Goal: Transaction & Acquisition: Purchase product/service

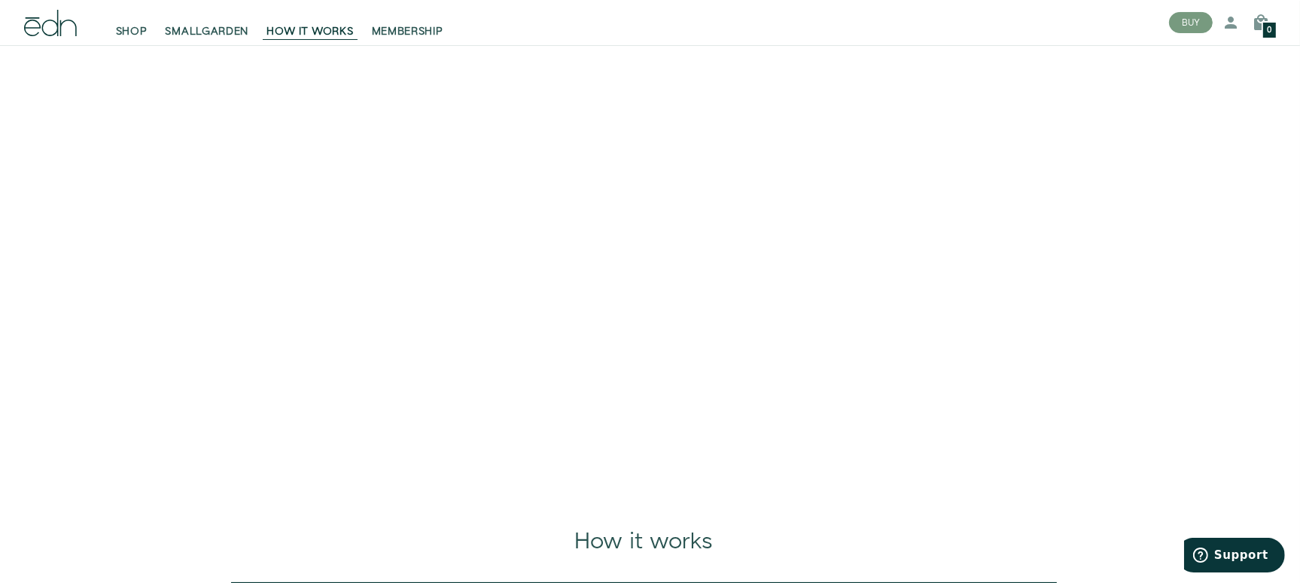
scroll to position [125, 0]
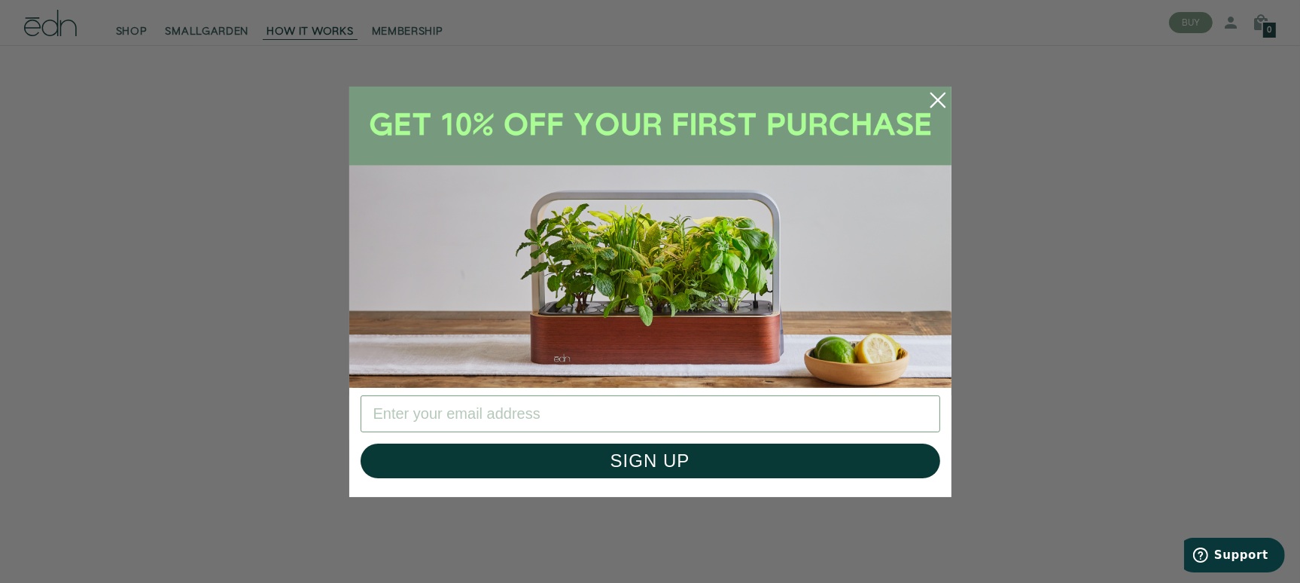
click at [937, 99] on icon "Close dialog" at bounding box center [938, 100] width 14 height 14
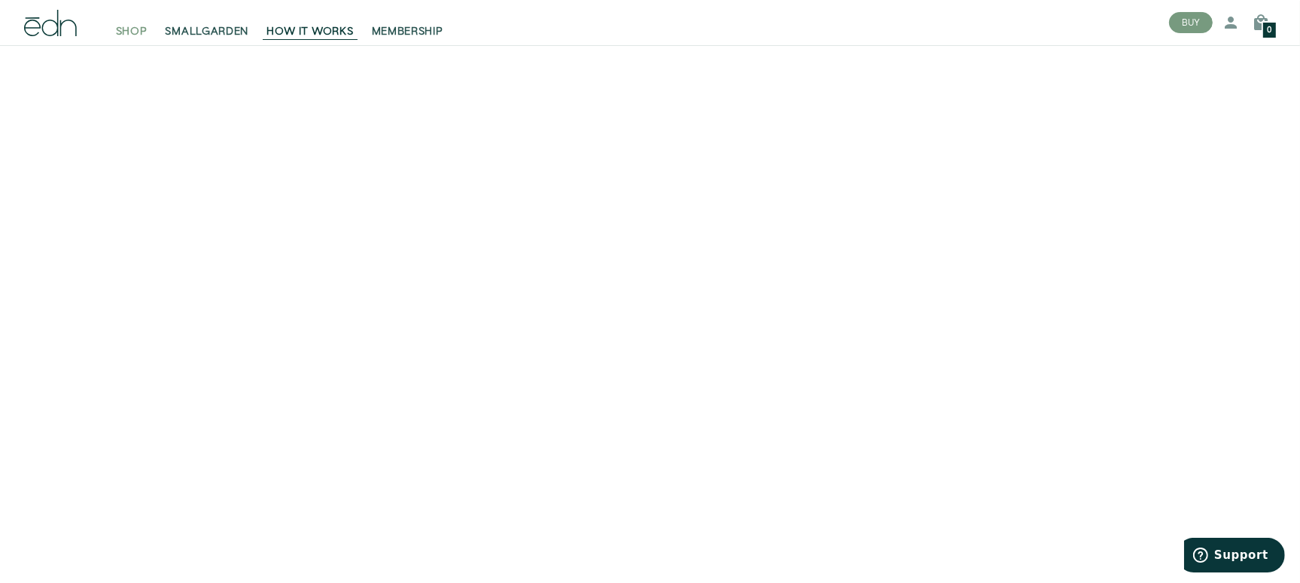
click at [142, 35] on span "SHOP" at bounding box center [132, 31] width 32 height 15
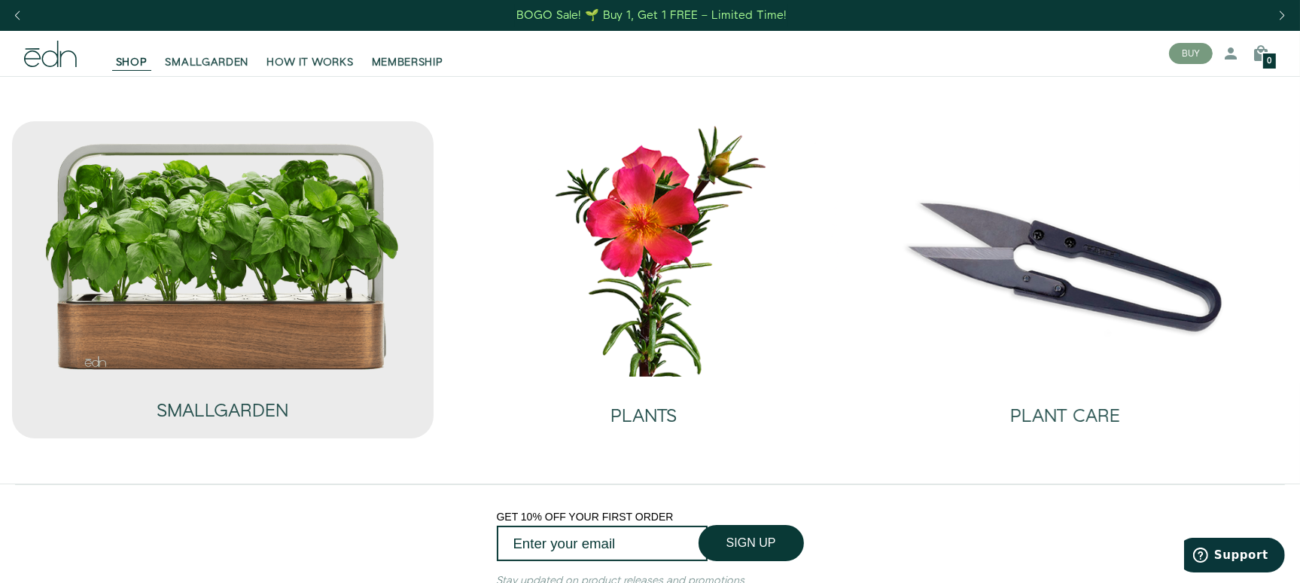
click at [226, 353] on img at bounding box center [223, 257] width 358 height 230
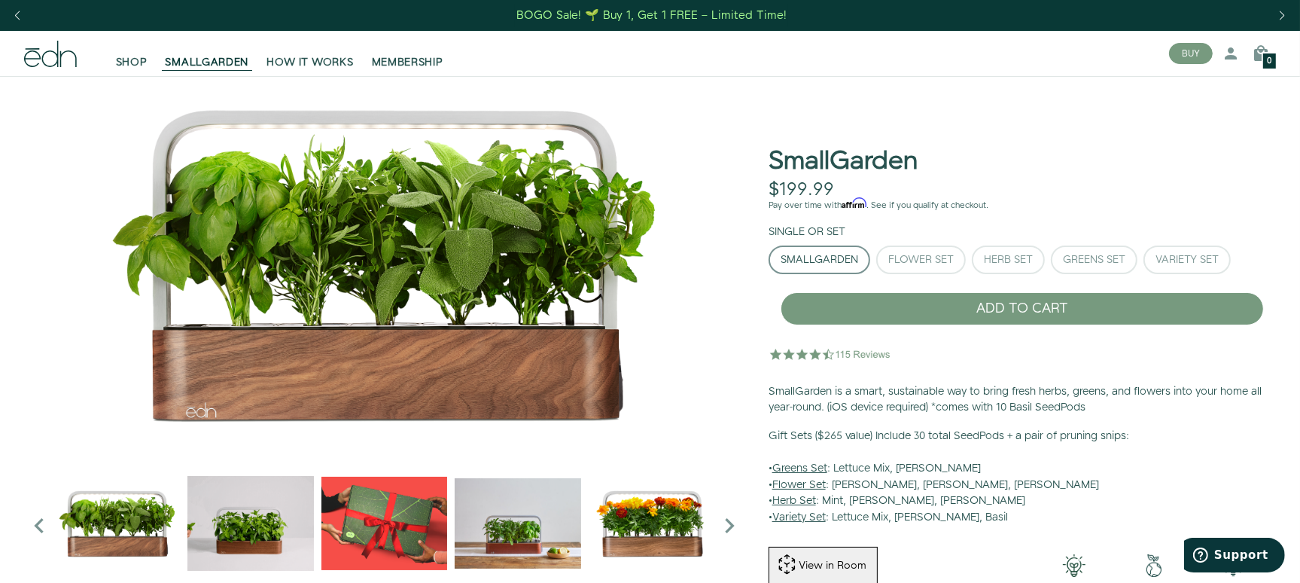
click at [248, 519] on img "2 / 6" at bounding box center [251, 523] width 126 height 126
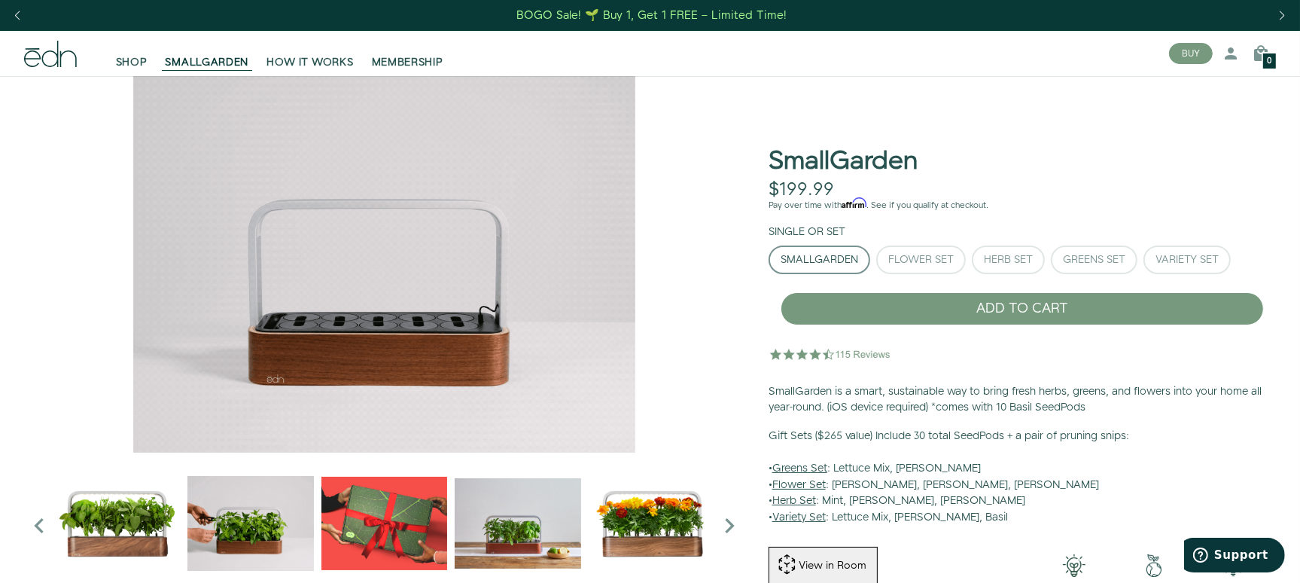
click at [407, 511] on img "3 / 6" at bounding box center [385, 523] width 126 height 126
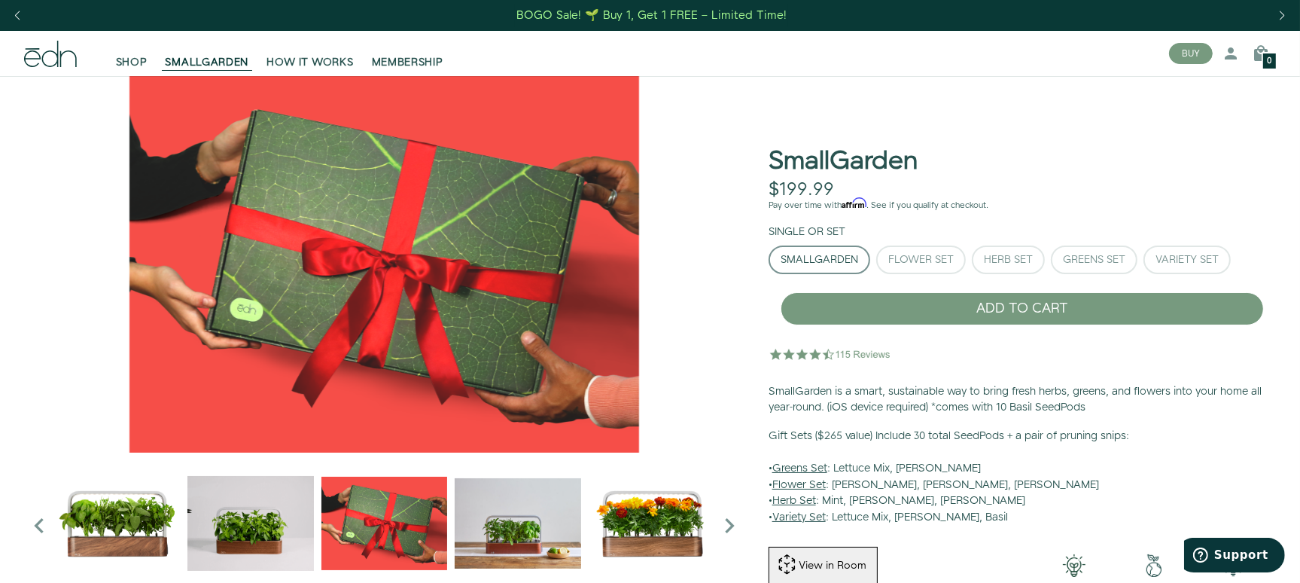
click at [512, 519] on img "4 / 6" at bounding box center [518, 523] width 126 height 126
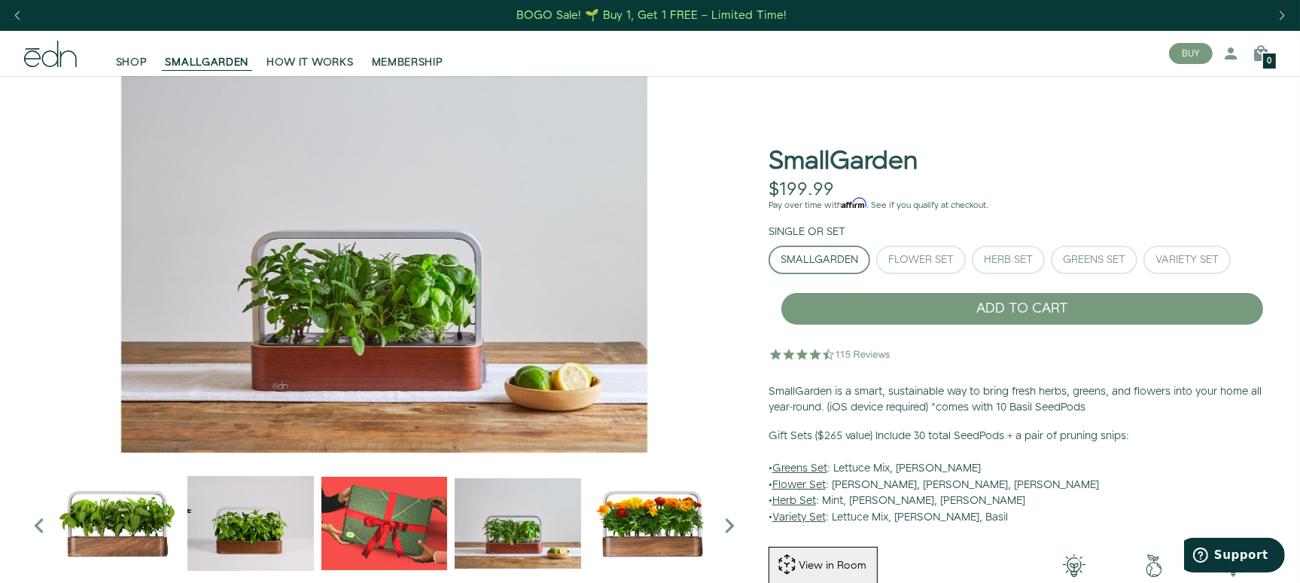
click at [660, 521] on img "5 / 6" at bounding box center [652, 523] width 126 height 126
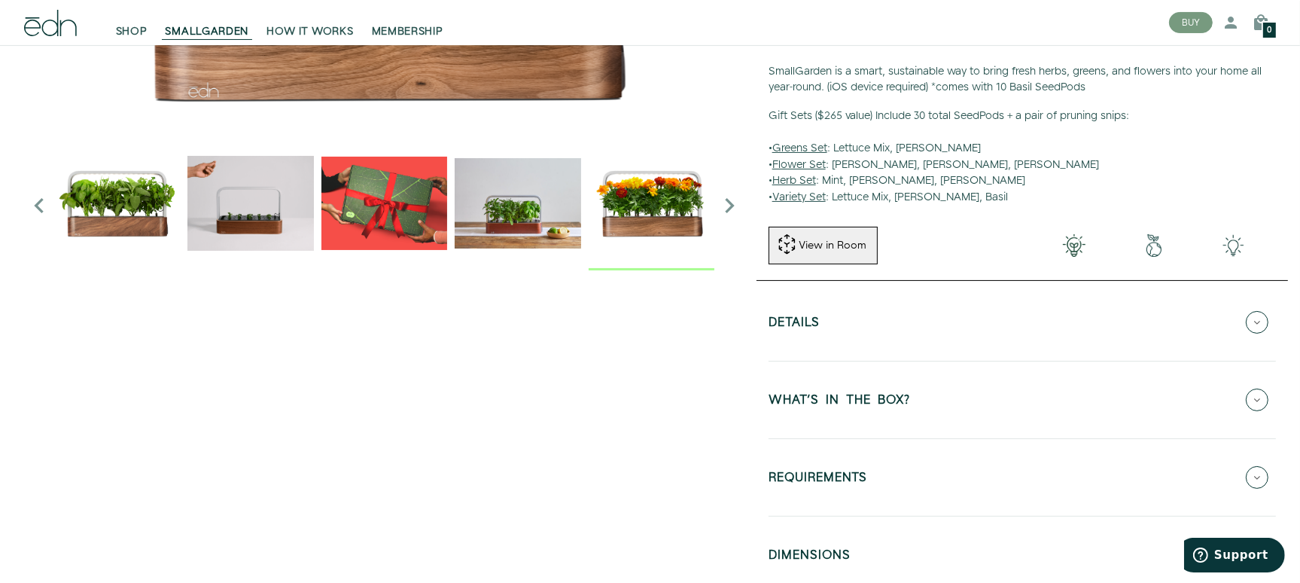
scroll to position [125, 0]
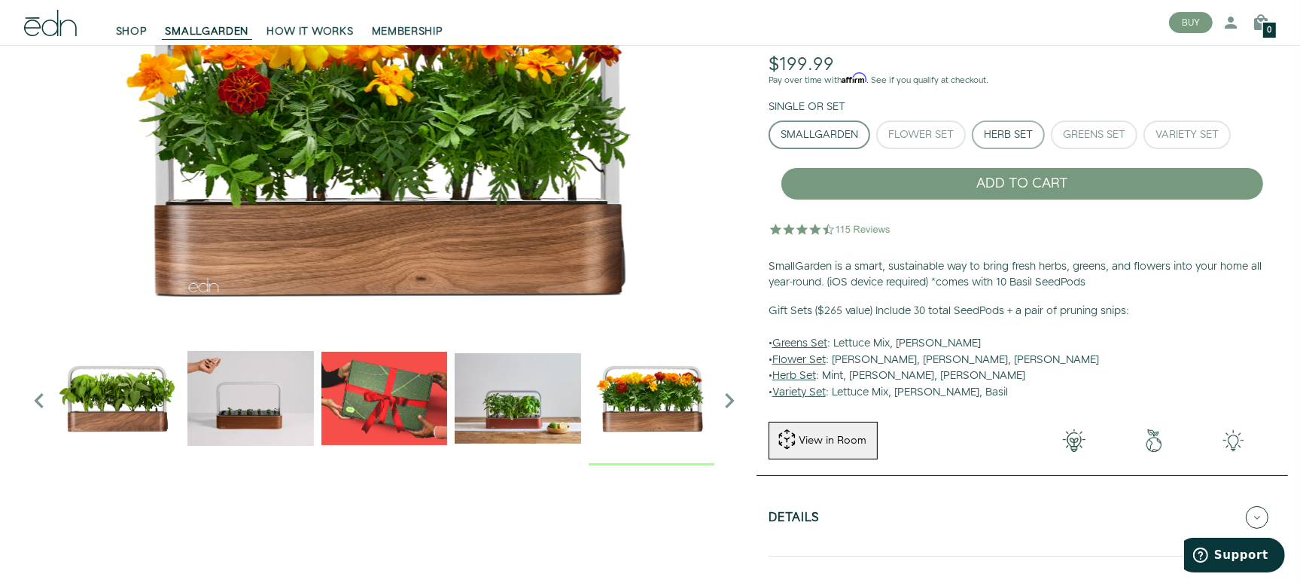
click at [981, 129] on button "Herb Set" at bounding box center [1008, 134] width 73 height 29
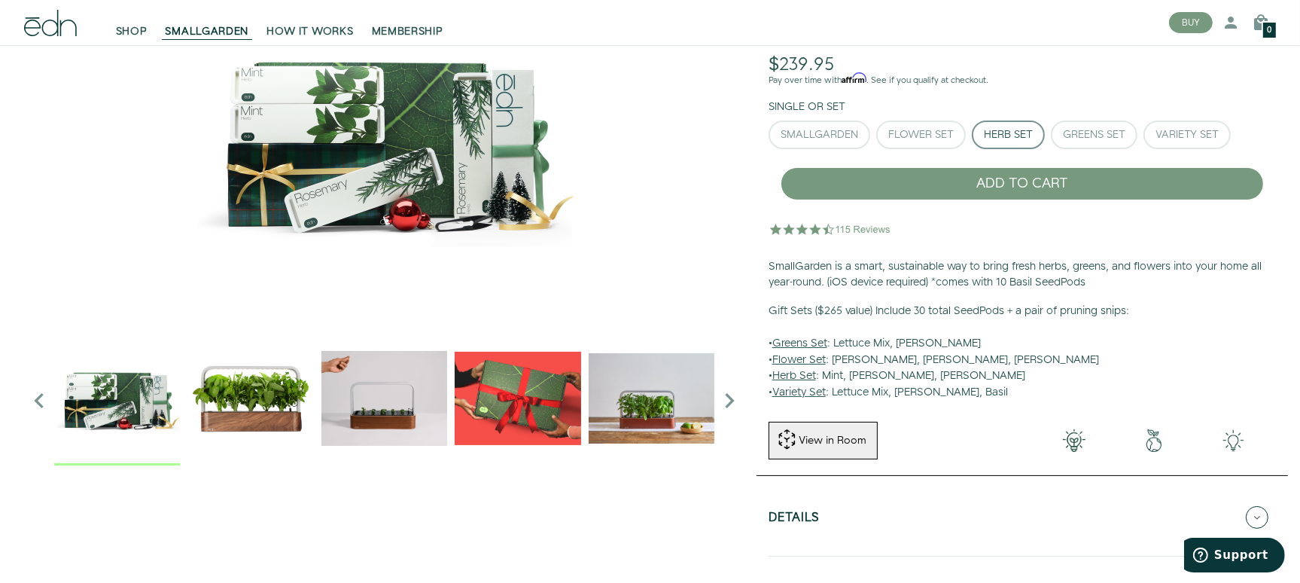
click at [356, 410] on img "2 / 6" at bounding box center [385, 398] width 126 height 126
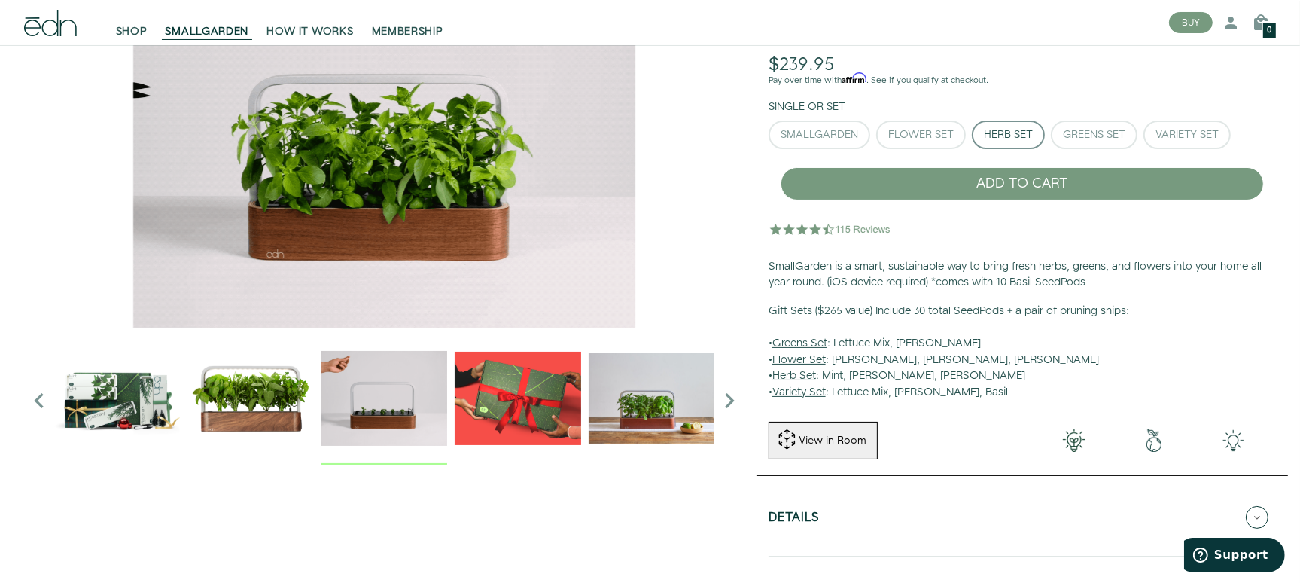
click at [516, 405] on img "3 / 6" at bounding box center [518, 398] width 126 height 126
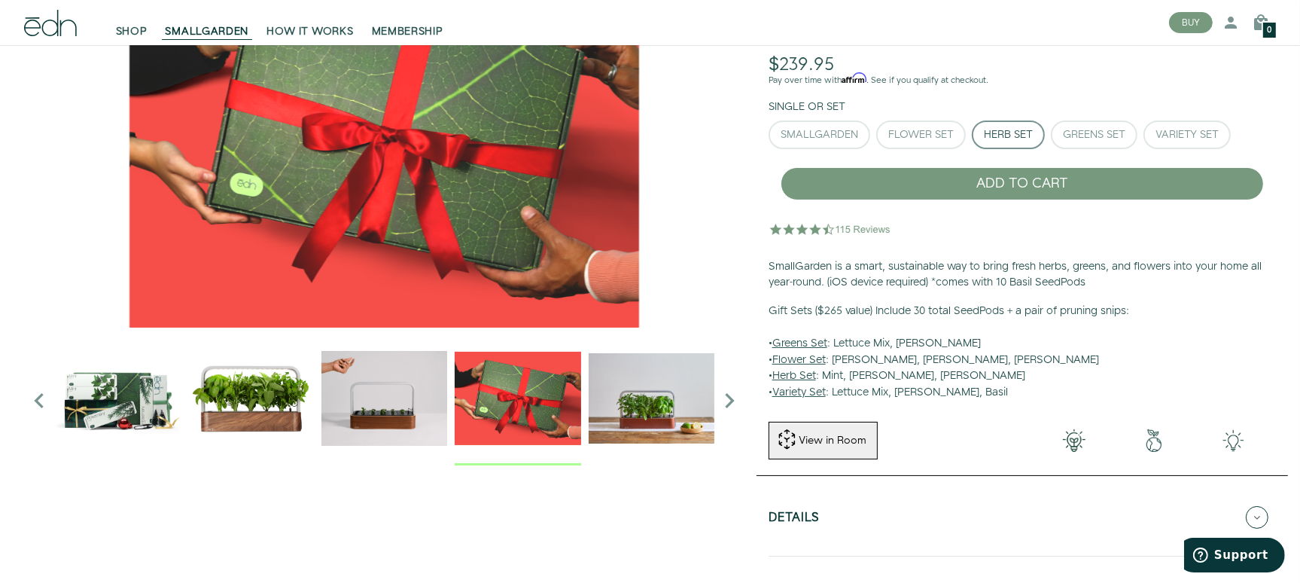
click at [650, 413] on img "4 / 6" at bounding box center [652, 398] width 126 height 126
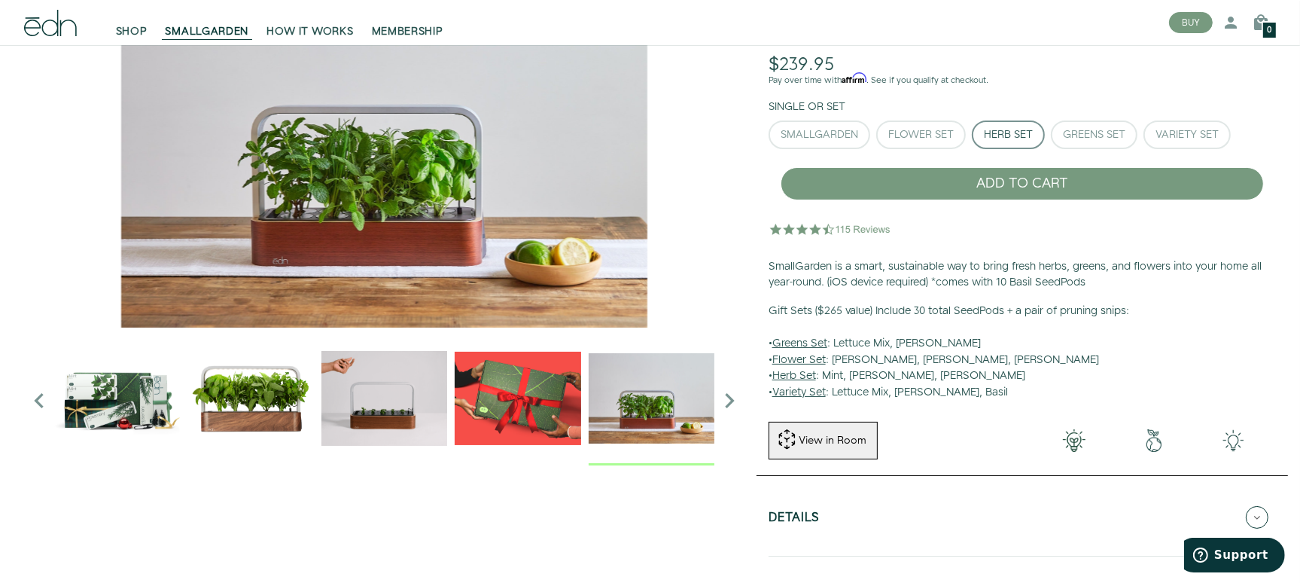
click at [725, 407] on icon "Next slide" at bounding box center [730, 401] width 30 height 30
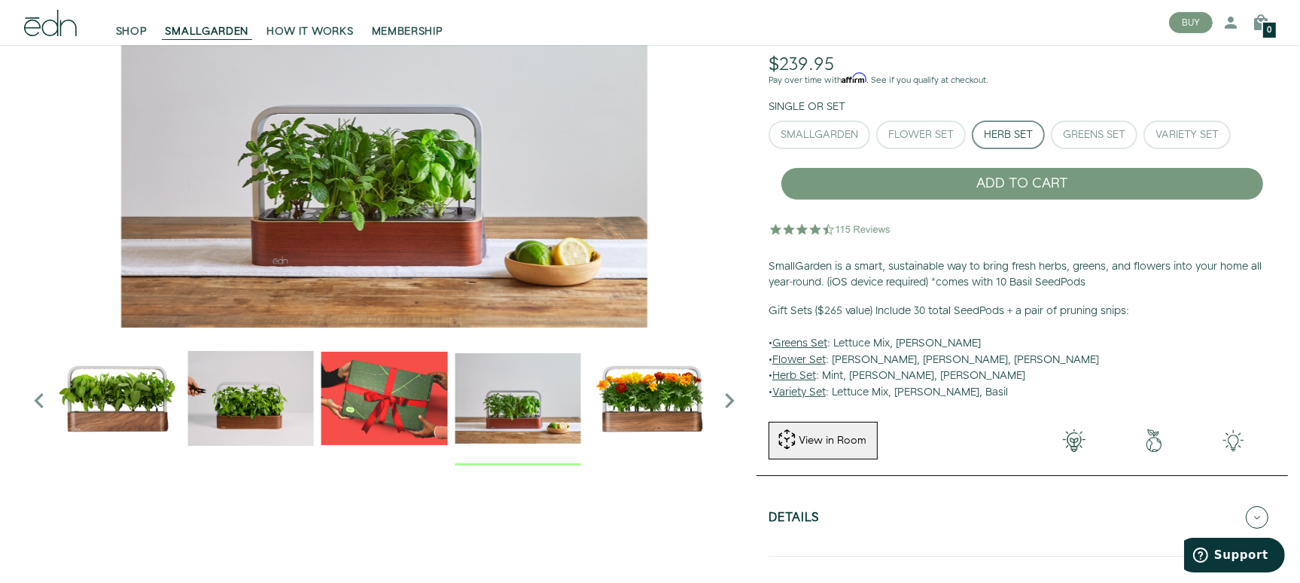
click at [725, 407] on icon "Next slide" at bounding box center [730, 401] width 30 height 30
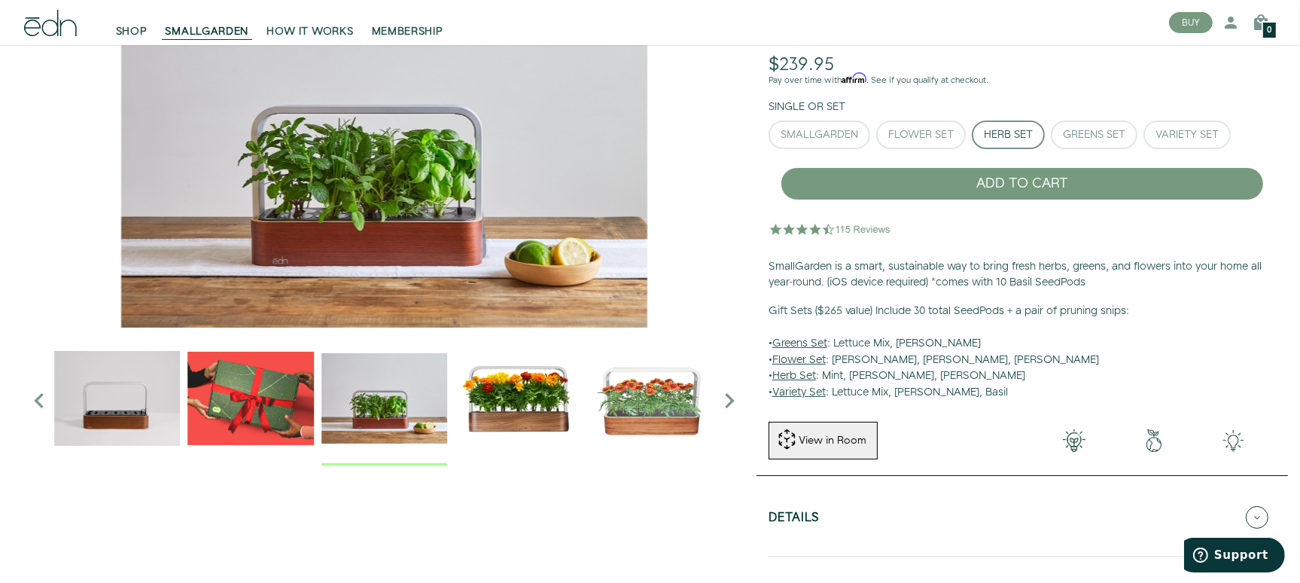
click at [517, 402] on img "5 / 6" at bounding box center [518, 398] width 126 height 126
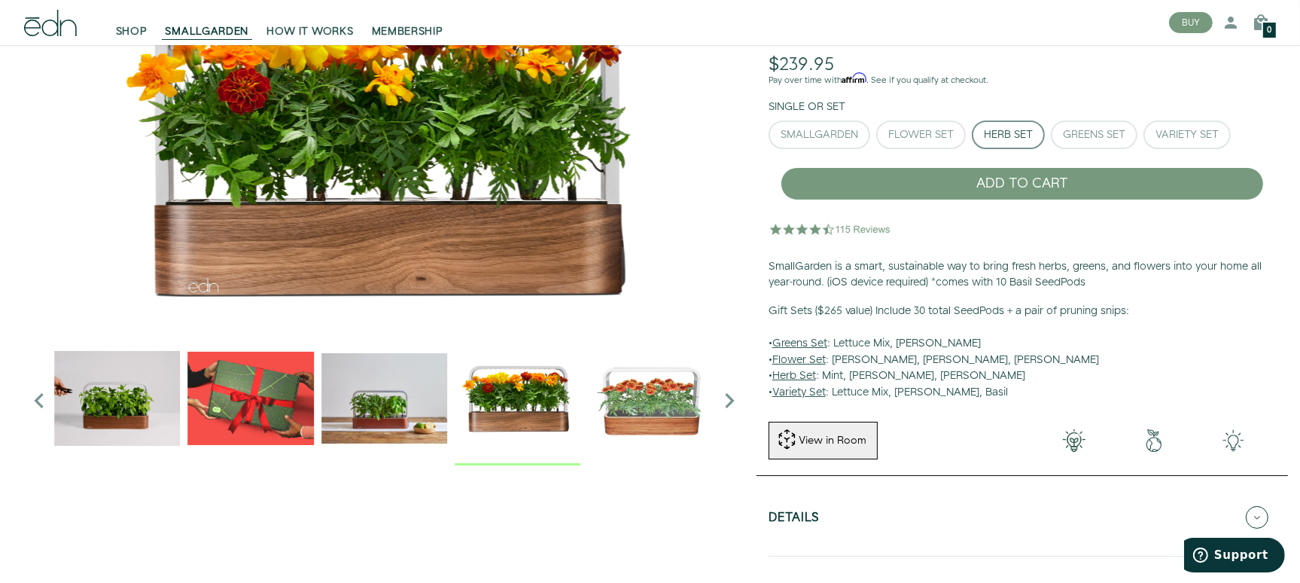
click at [733, 404] on icon "Next slide" at bounding box center [730, 401] width 30 height 30
click at [634, 414] on img "6 / 6" at bounding box center [653, 398] width 126 height 126
click at [634, 407] on img "6 / 6" at bounding box center [653, 398] width 126 height 126
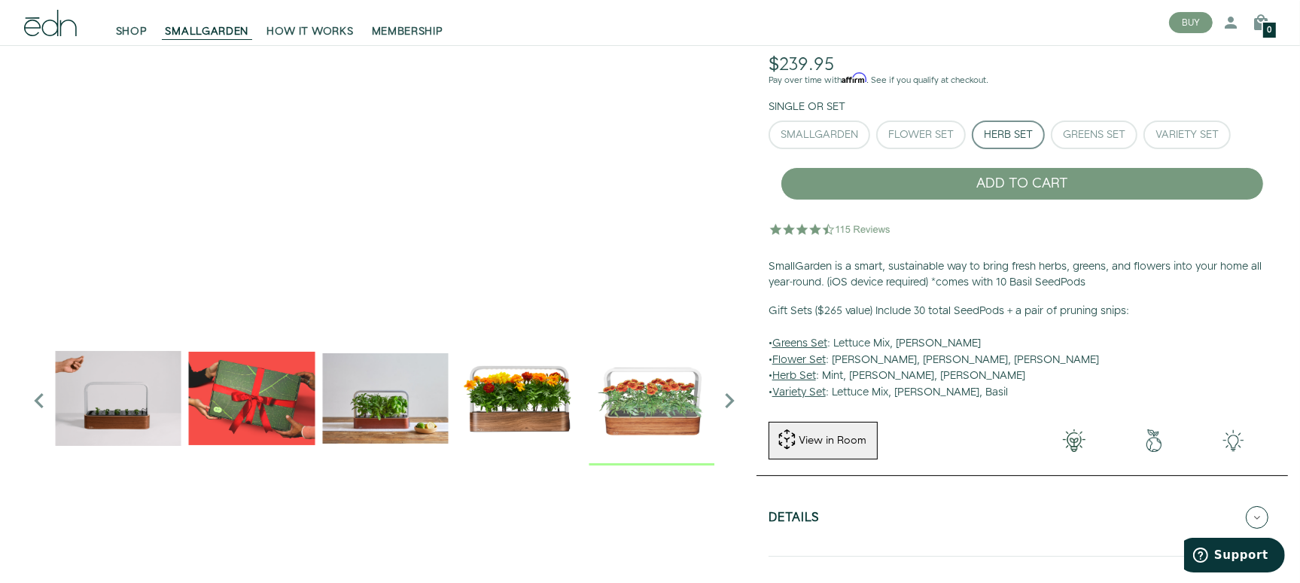
click at [737, 403] on icon "Next slide" at bounding box center [730, 401] width 30 height 30
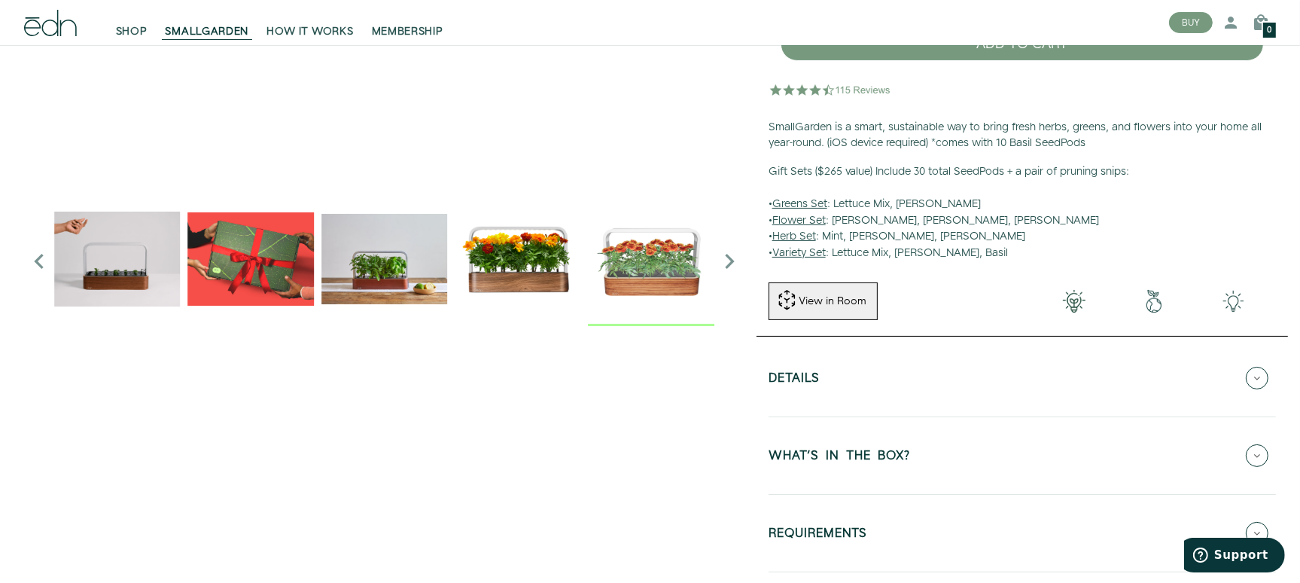
scroll to position [377, 0]
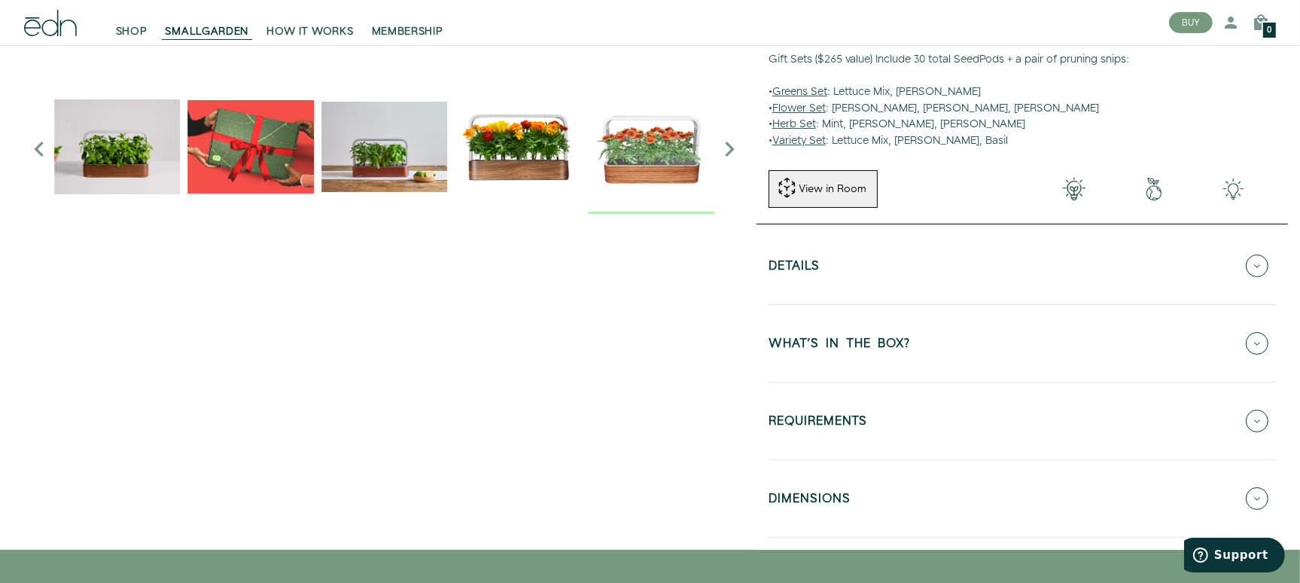
click at [883, 337] on h5 "WHAT'S IN THE BOX?" at bounding box center [840, 345] width 142 height 17
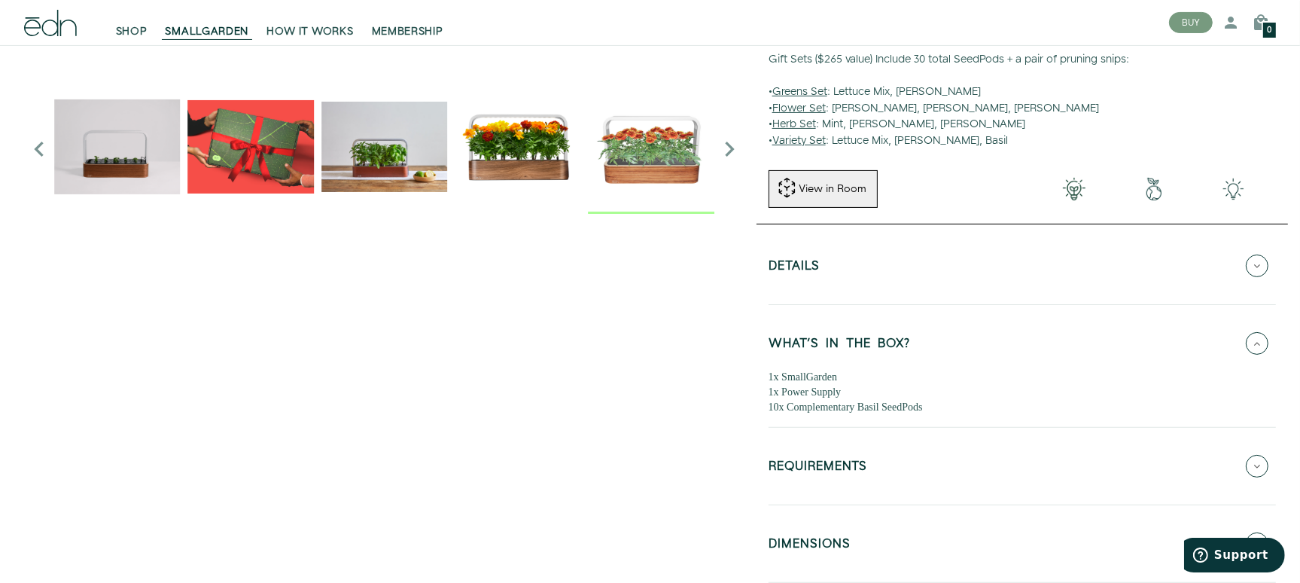
scroll to position [502, 0]
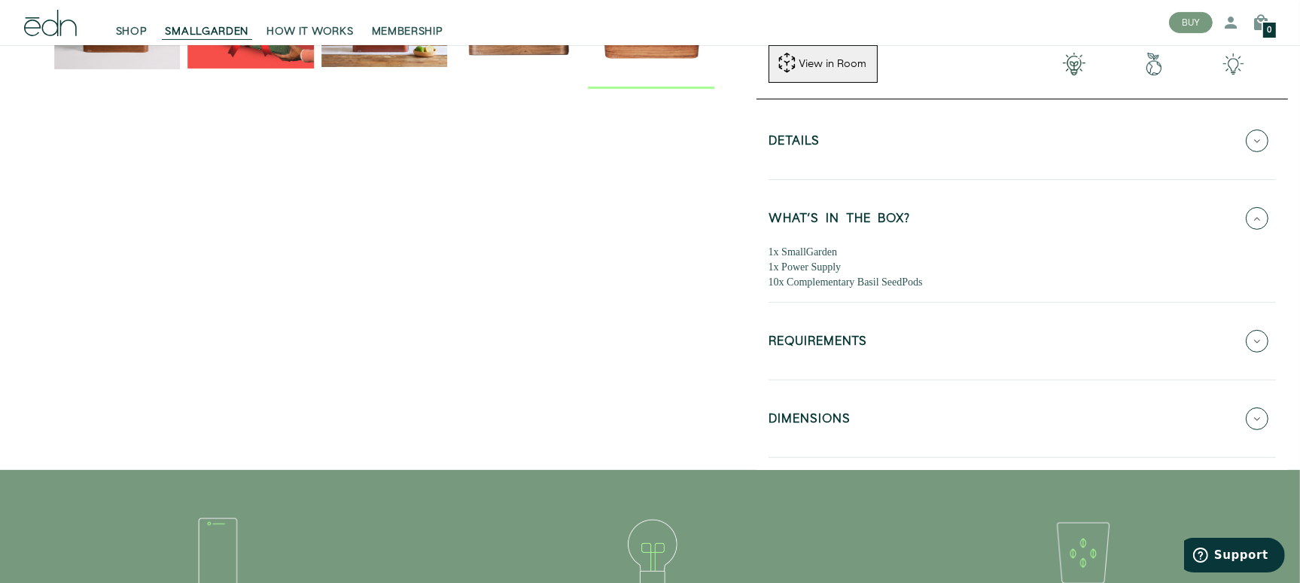
click at [824, 417] on h5 "DIMENSIONS" at bounding box center [810, 421] width 82 height 17
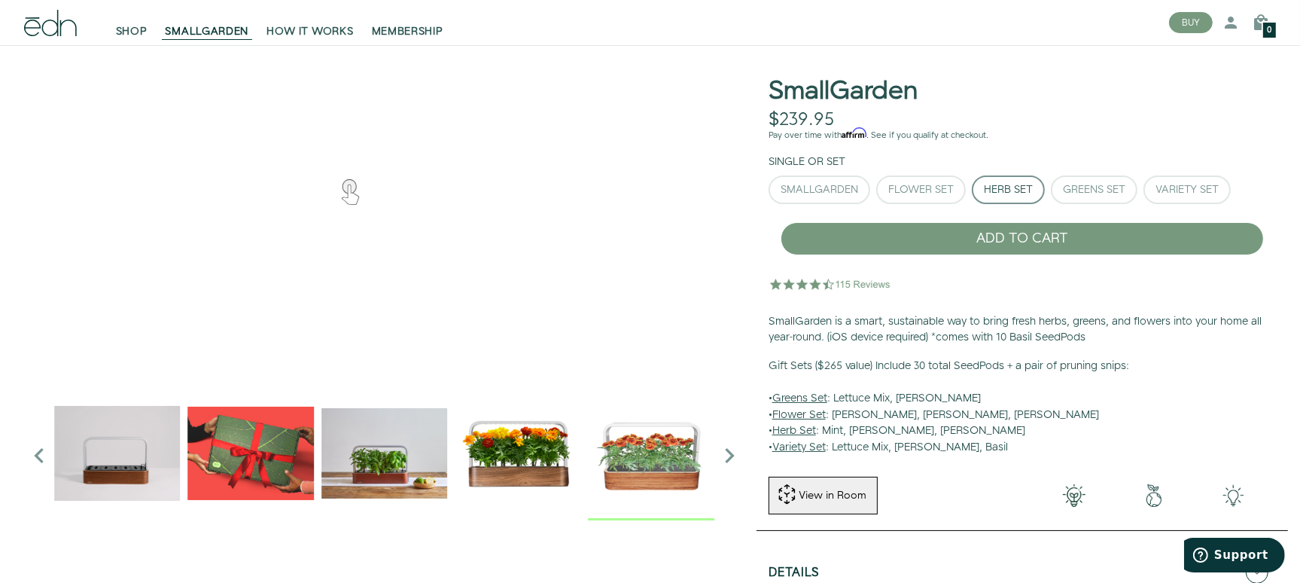
scroll to position [0, 0]
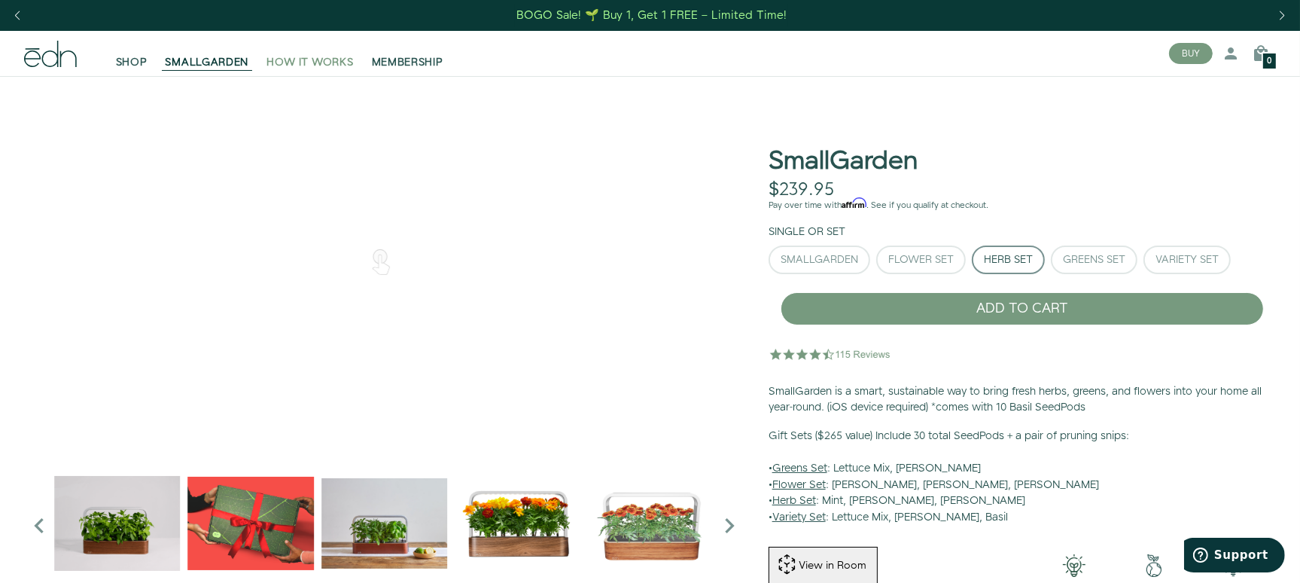
click at [328, 57] on span "HOW IT WORKS" at bounding box center [310, 62] width 87 height 15
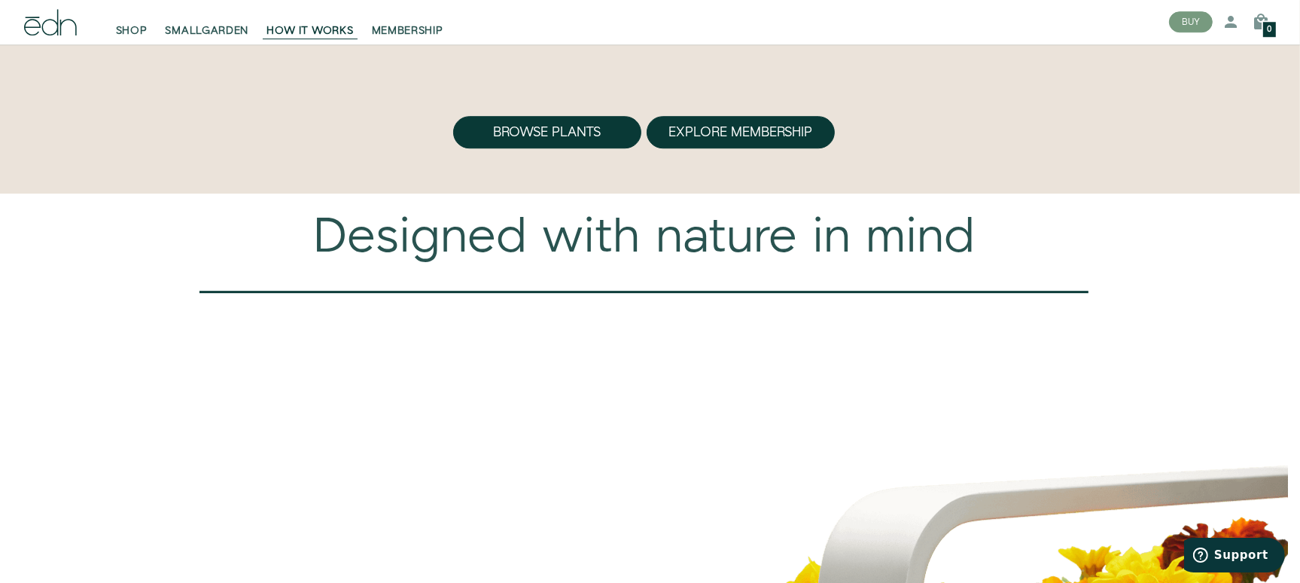
scroll to position [4643, 0]
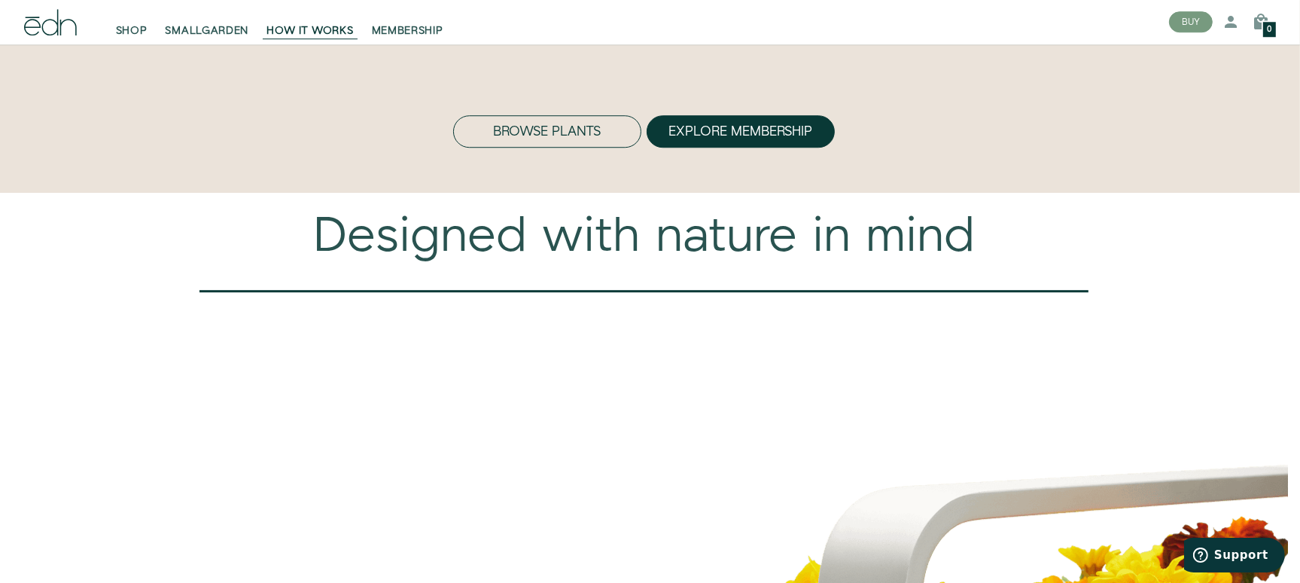
click at [569, 148] on button "Browse Plants" at bounding box center [547, 131] width 188 height 33
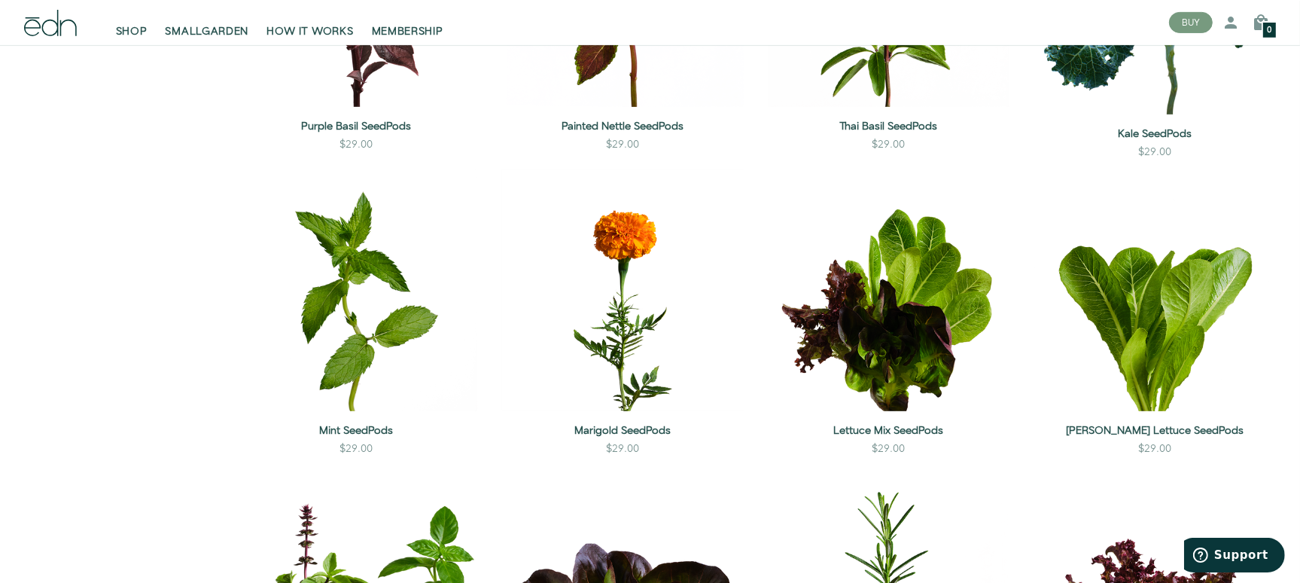
scroll to position [2008, 0]
